Goal: Transaction & Acquisition: Purchase product/service

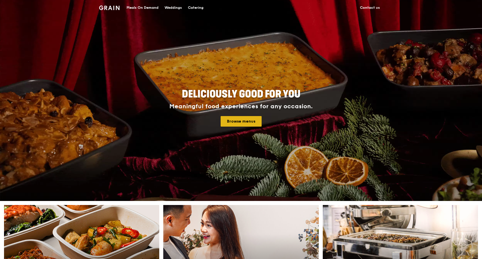
click at [235, 122] on link "Browse menus" at bounding box center [241, 121] width 41 height 11
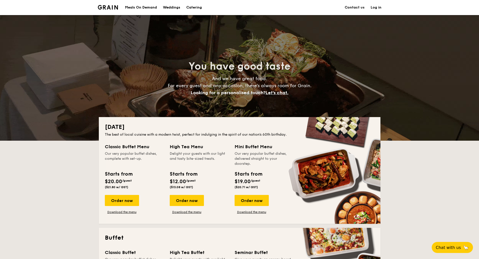
click at [143, 9] on div "Meals On Demand" at bounding box center [141, 7] width 32 height 15
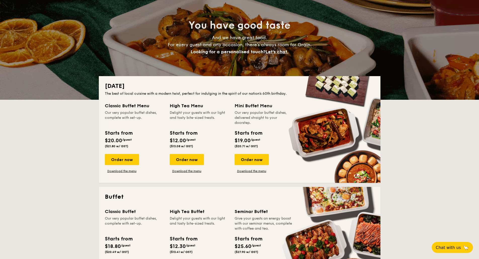
scroll to position [59, 0]
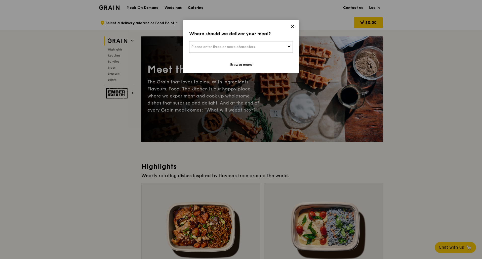
click at [291, 26] on icon at bounding box center [292, 26] width 5 height 5
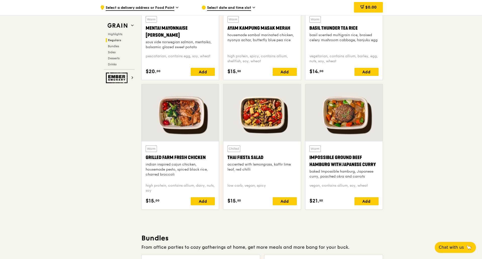
scroll to position [705, 0]
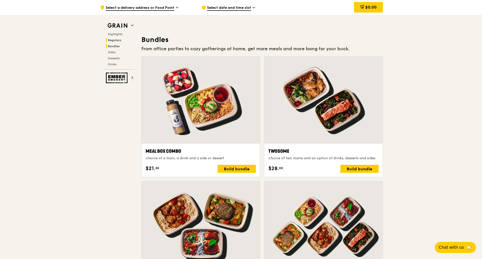
click at [116, 47] on span "Bundles" at bounding box center [114, 47] width 12 height 4
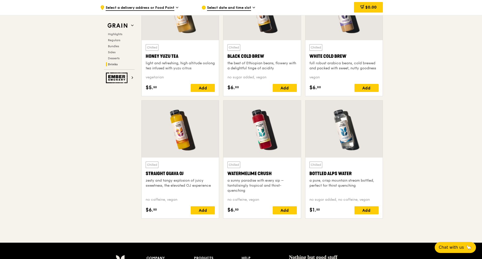
scroll to position [2036, 0]
